Goal: Task Accomplishment & Management: Manage account settings

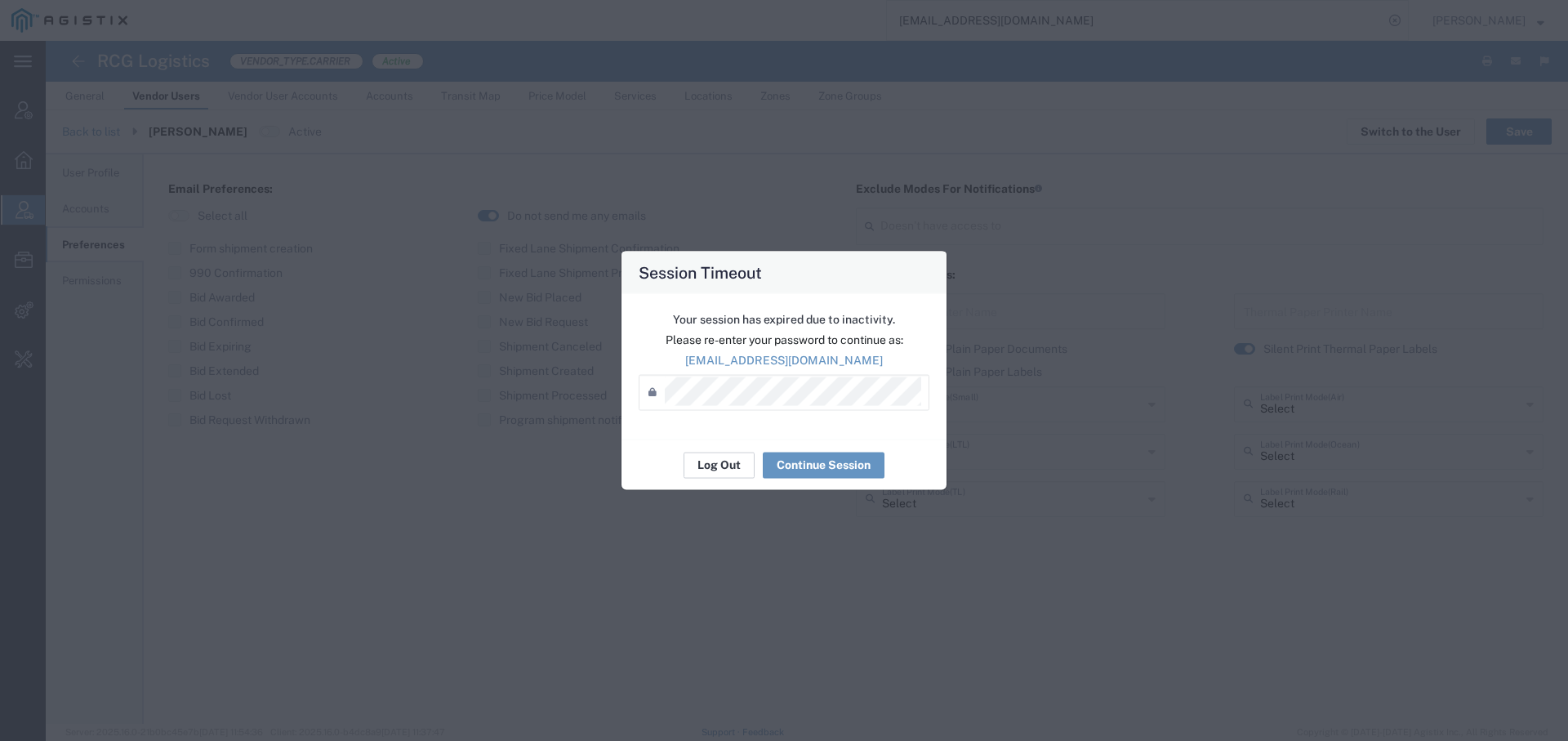
click at [701, 470] on button "Log Out" at bounding box center [719, 465] width 71 height 26
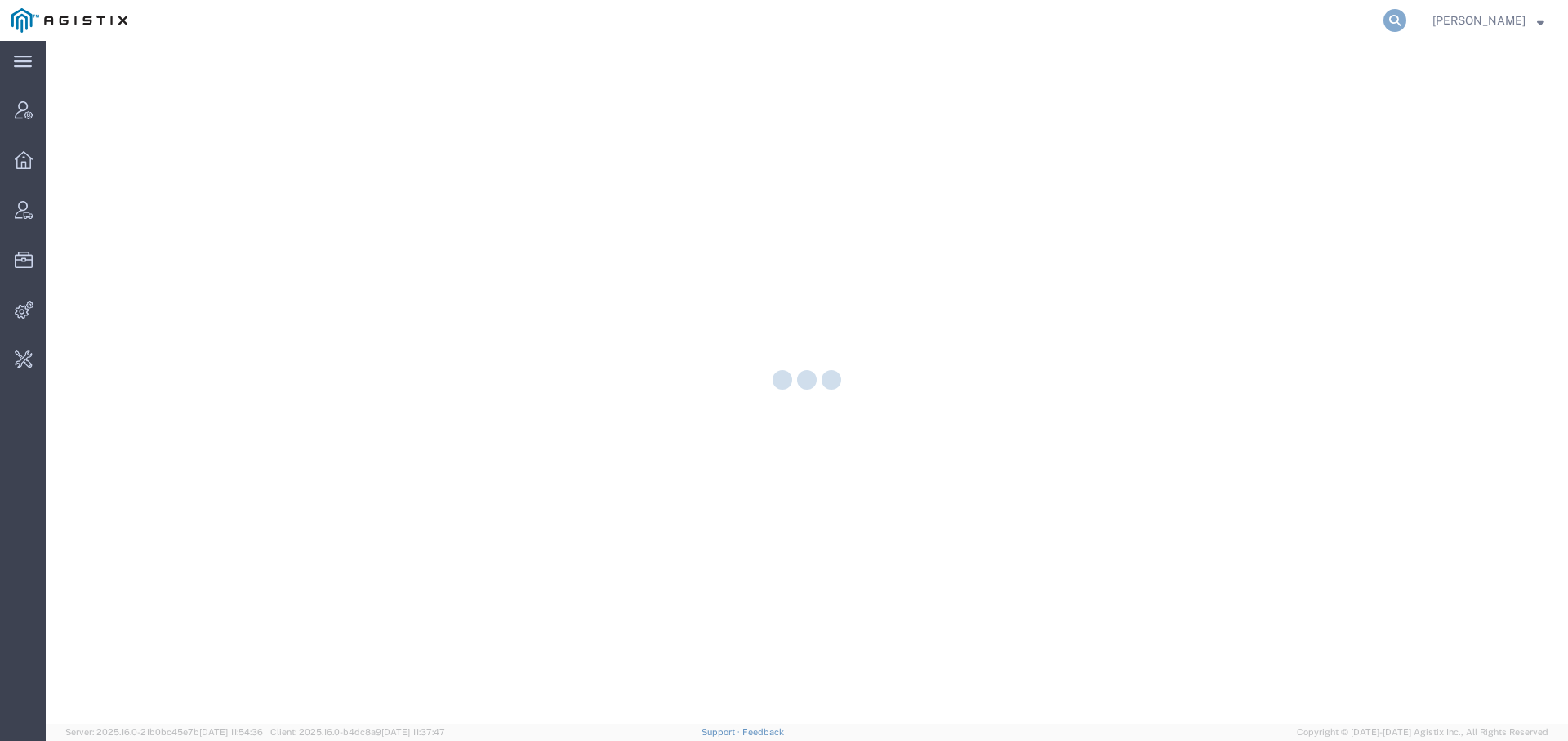
click at [1385, 24] on icon at bounding box center [1394, 20] width 23 height 23
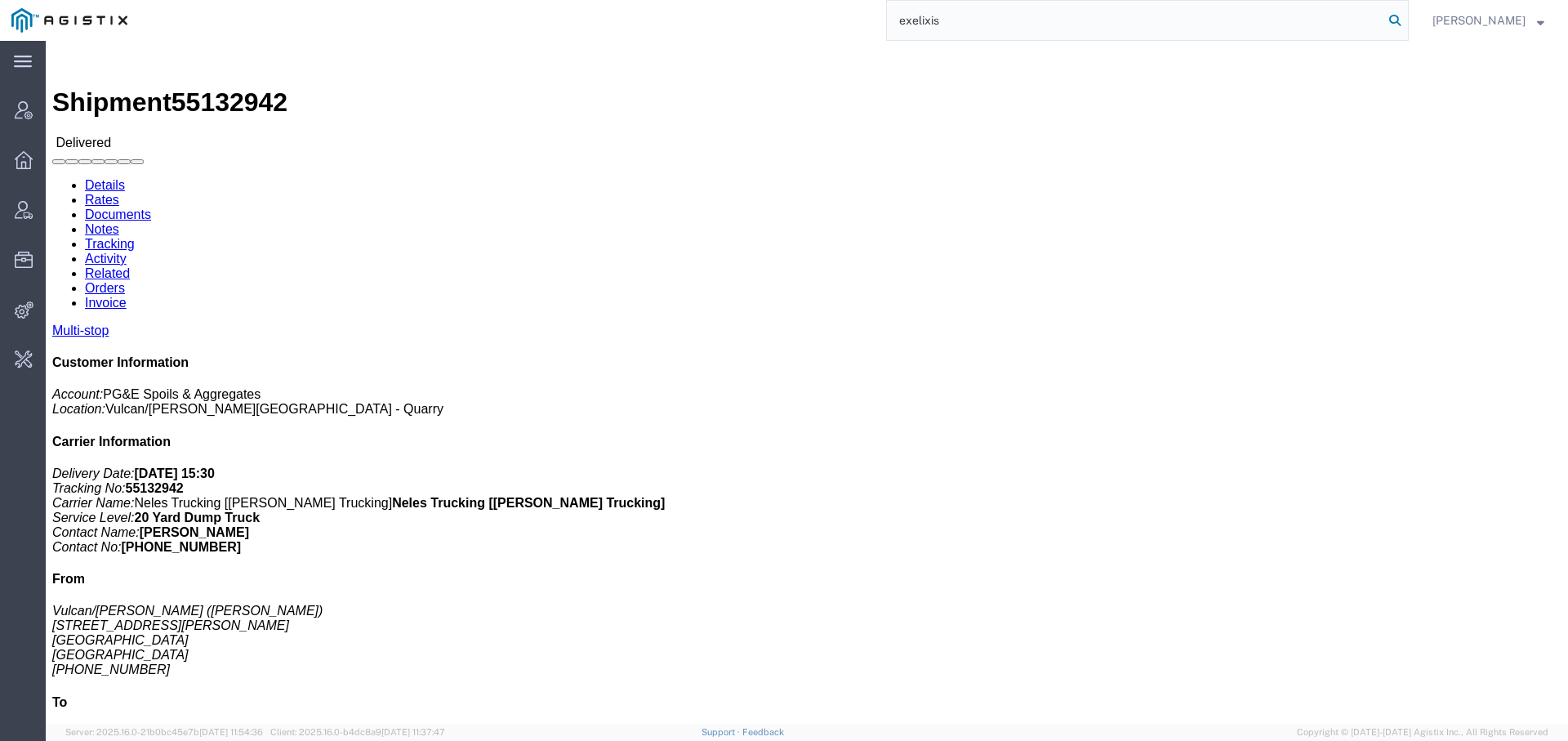
type input "exelixis"
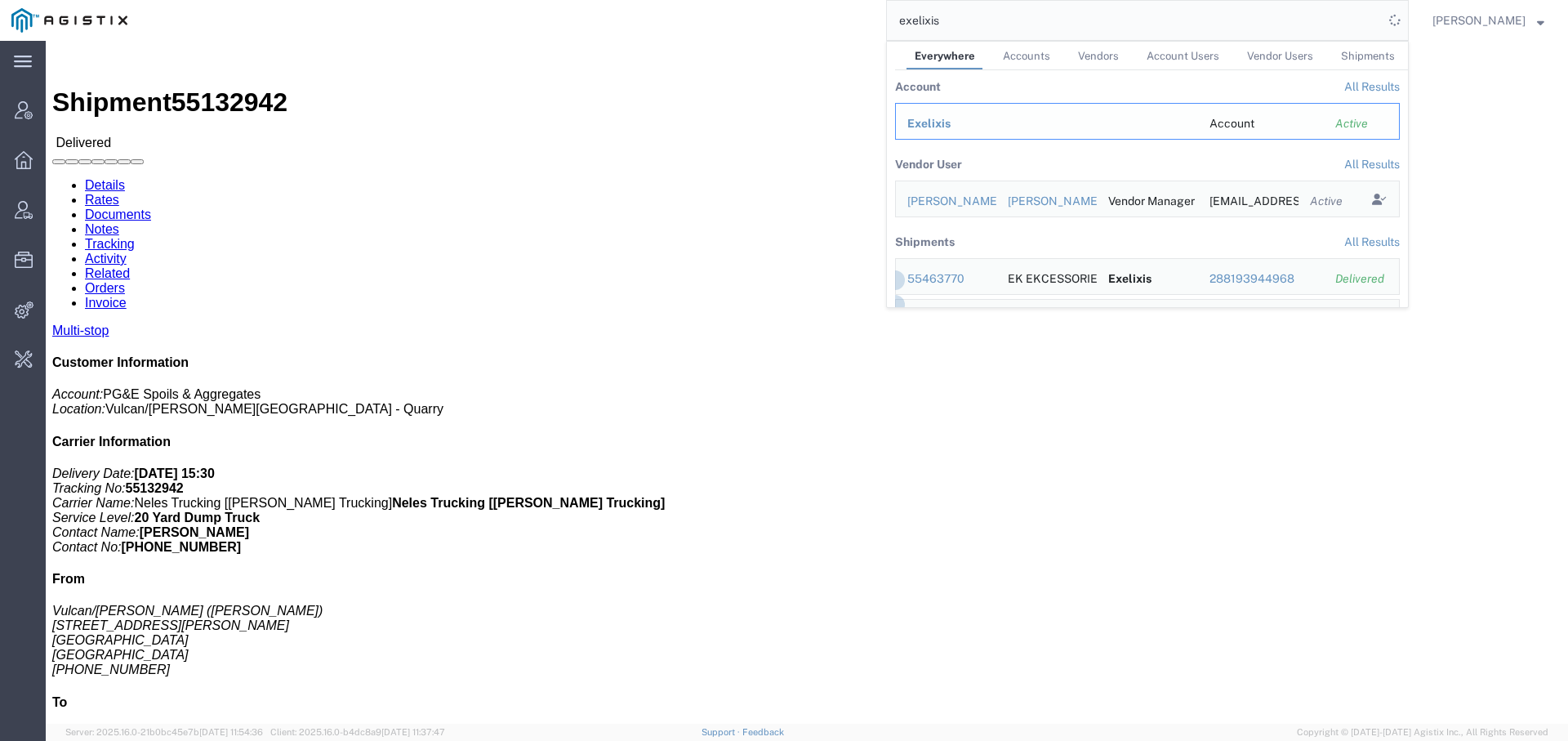
click at [914, 126] on span "Exelixis" at bounding box center [929, 123] width 43 height 13
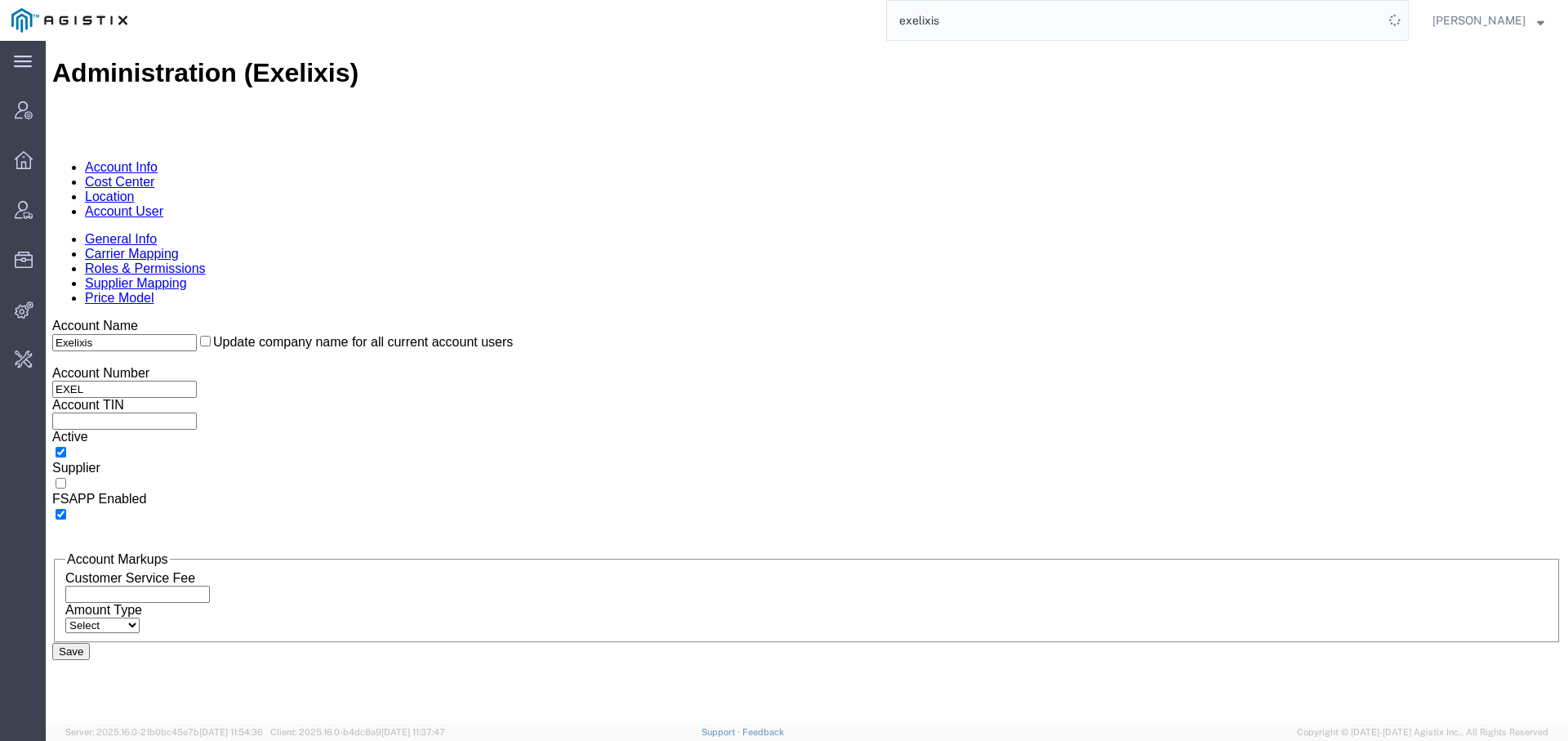
click at [163, 204] on link "Account User" at bounding box center [124, 211] width 78 height 14
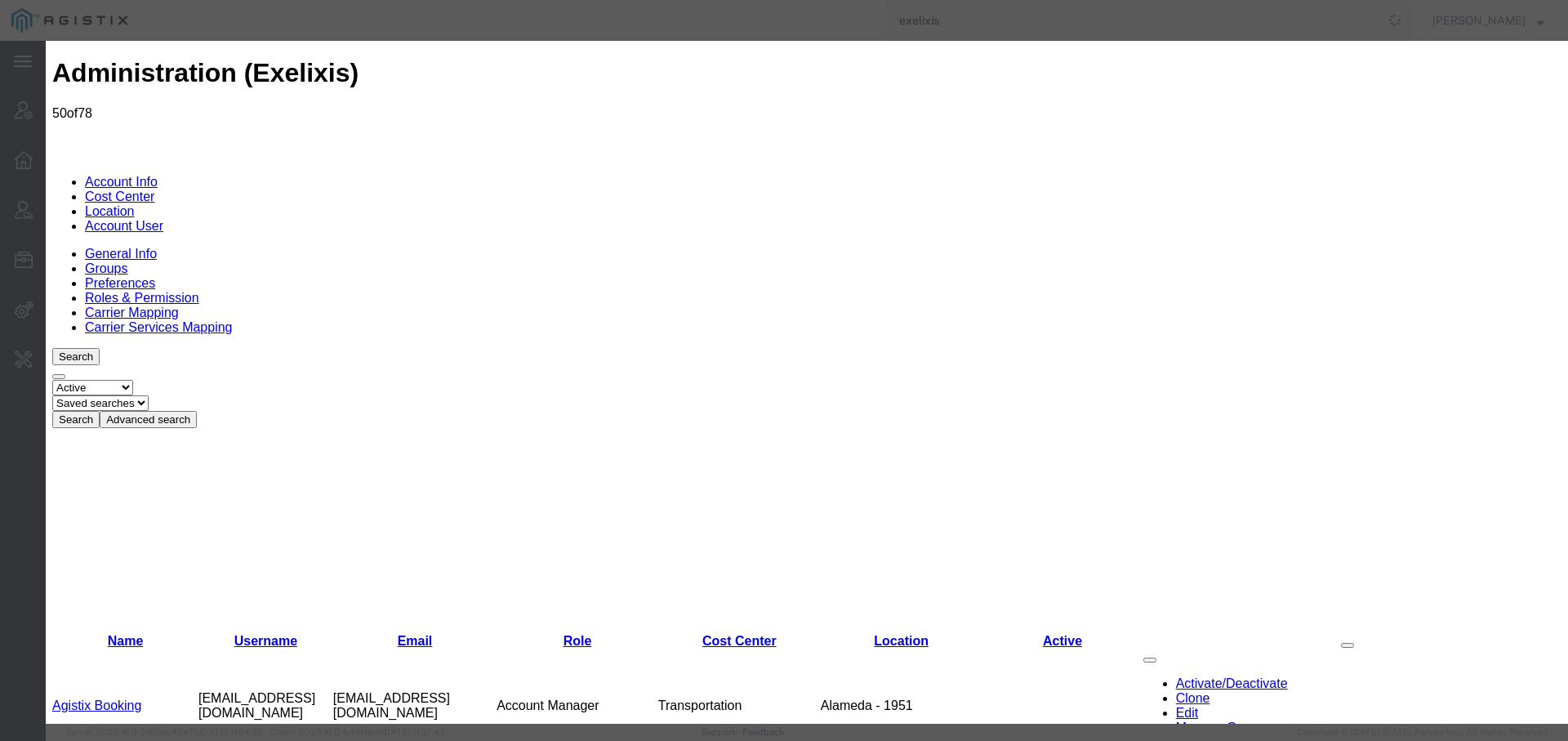
select select "COSTCENTER"
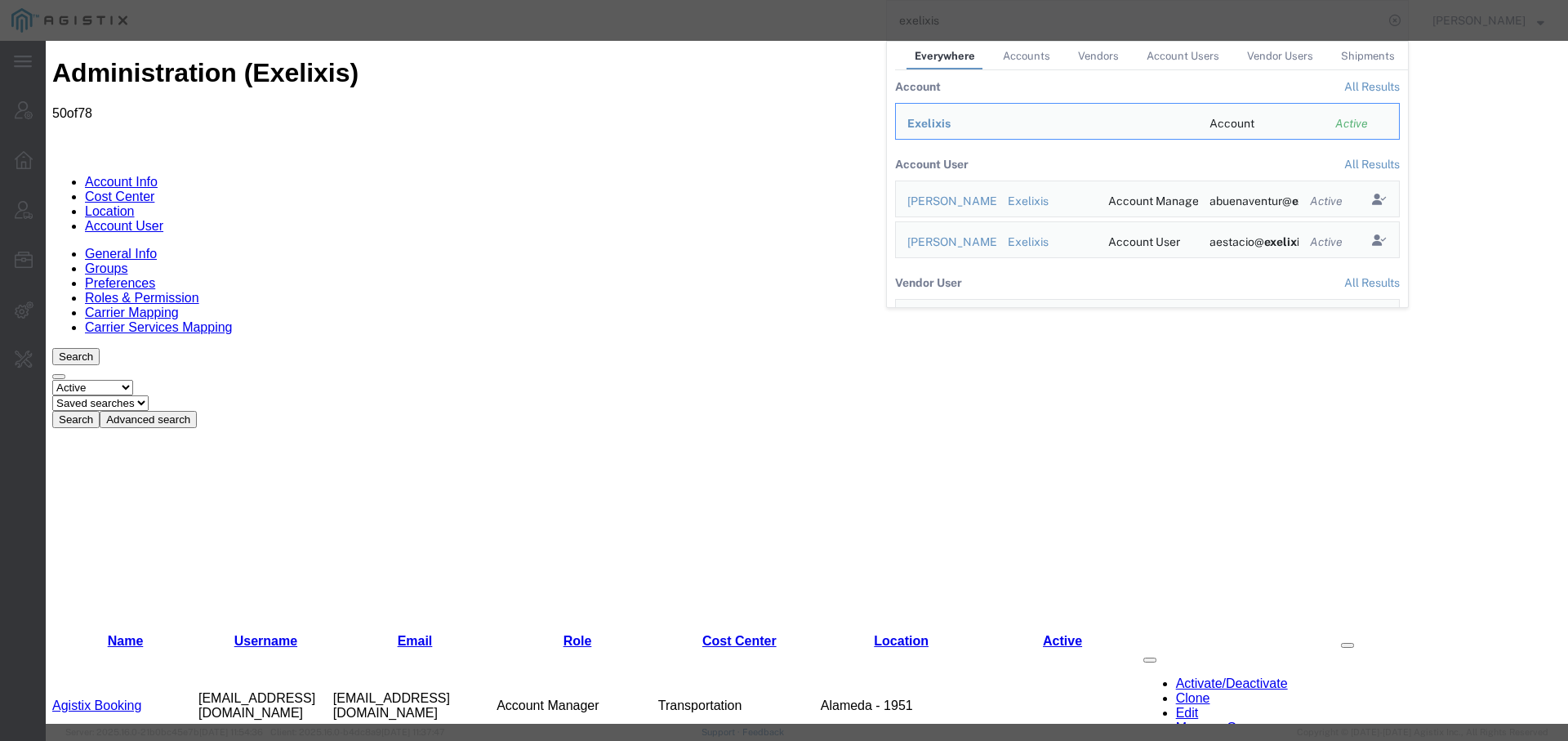
click at [909, 148] on th "Account User" at bounding box center [932, 164] width 74 height 33
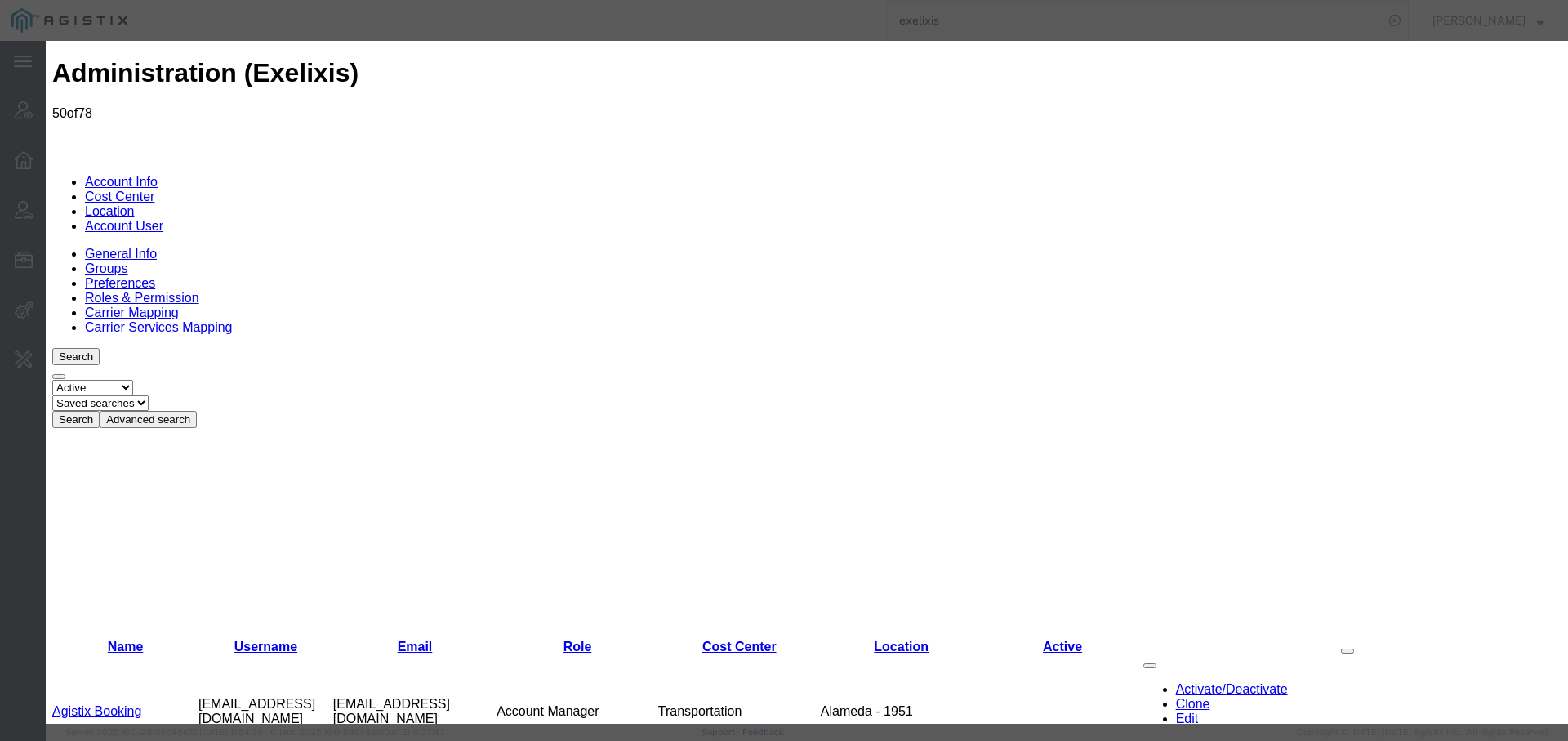
scroll to position [1247, 0]
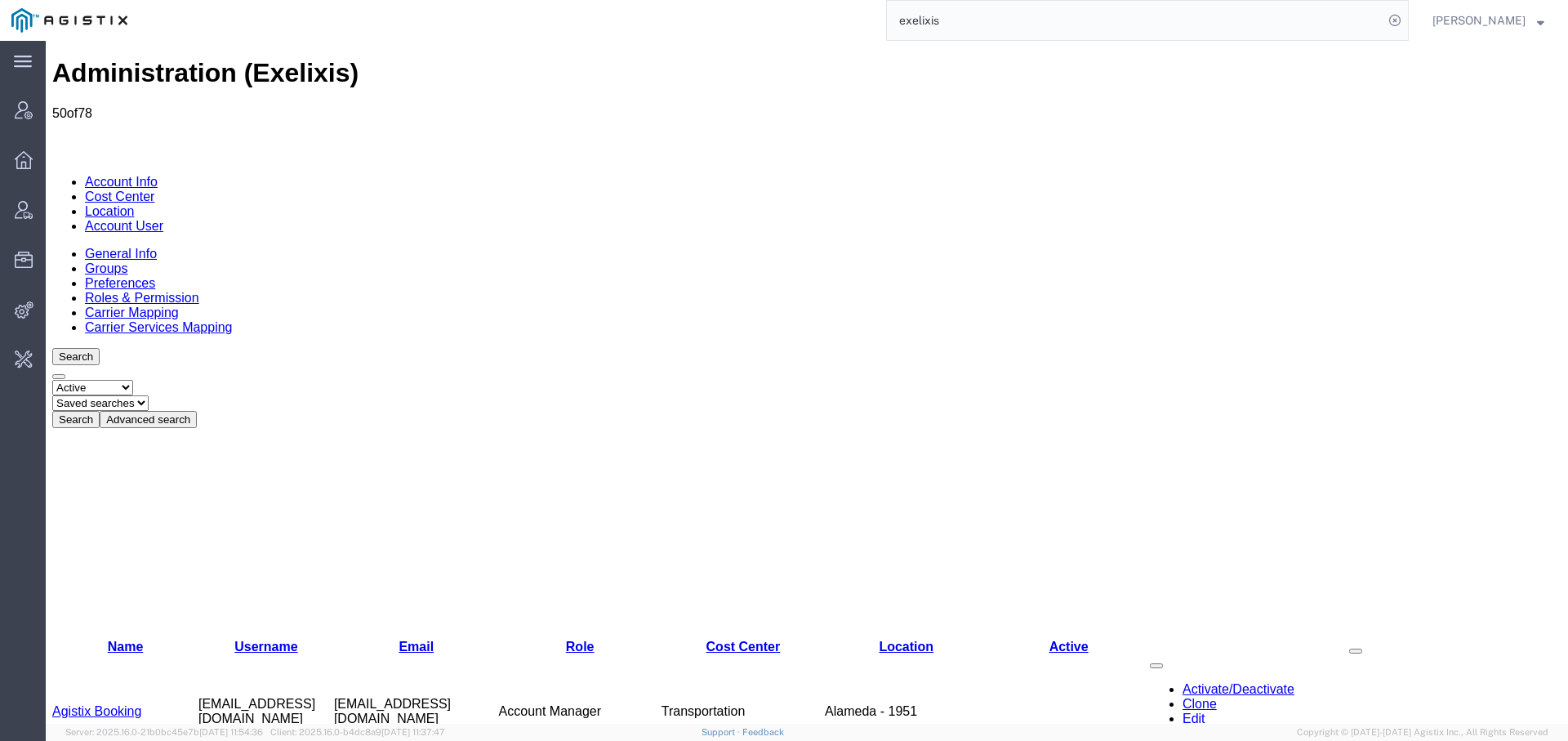
click at [540, 39] on div "exelixis" at bounding box center [774, 20] width 1270 height 41
